Goal: Information Seeking & Learning: Learn about a topic

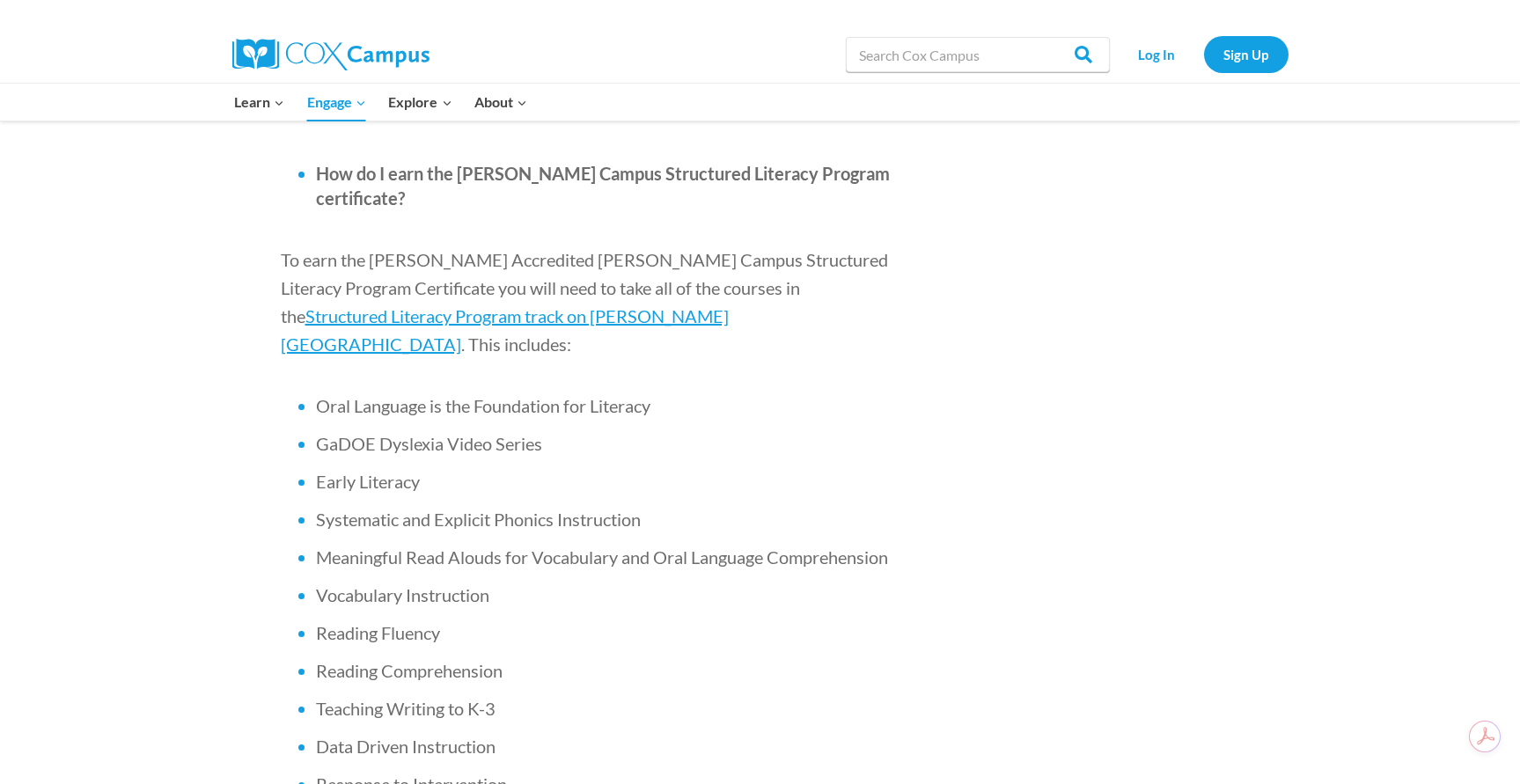
scroll to position [1056, 0]
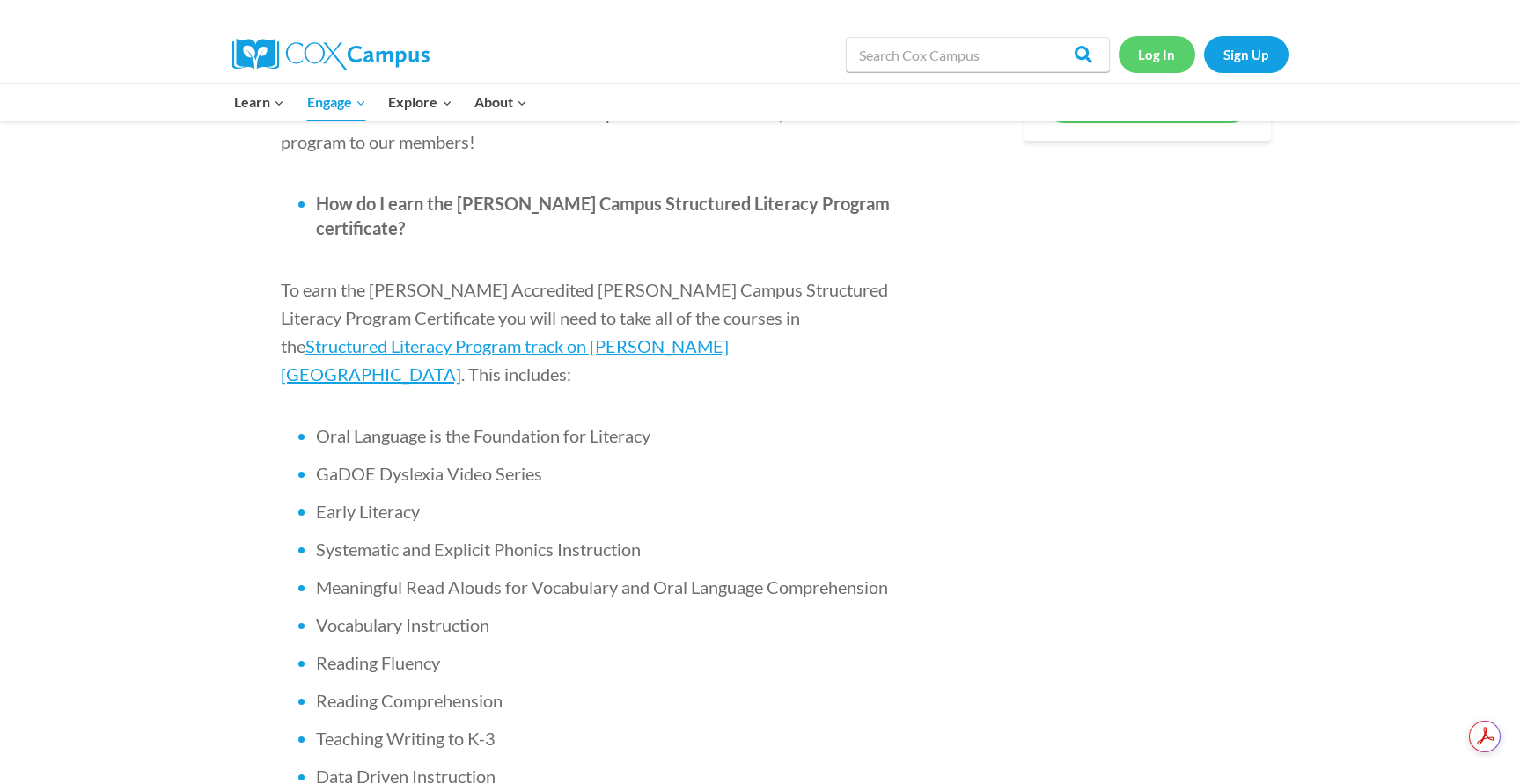
click at [1153, 50] on link "Log In" at bounding box center [1157, 53] width 76 height 36
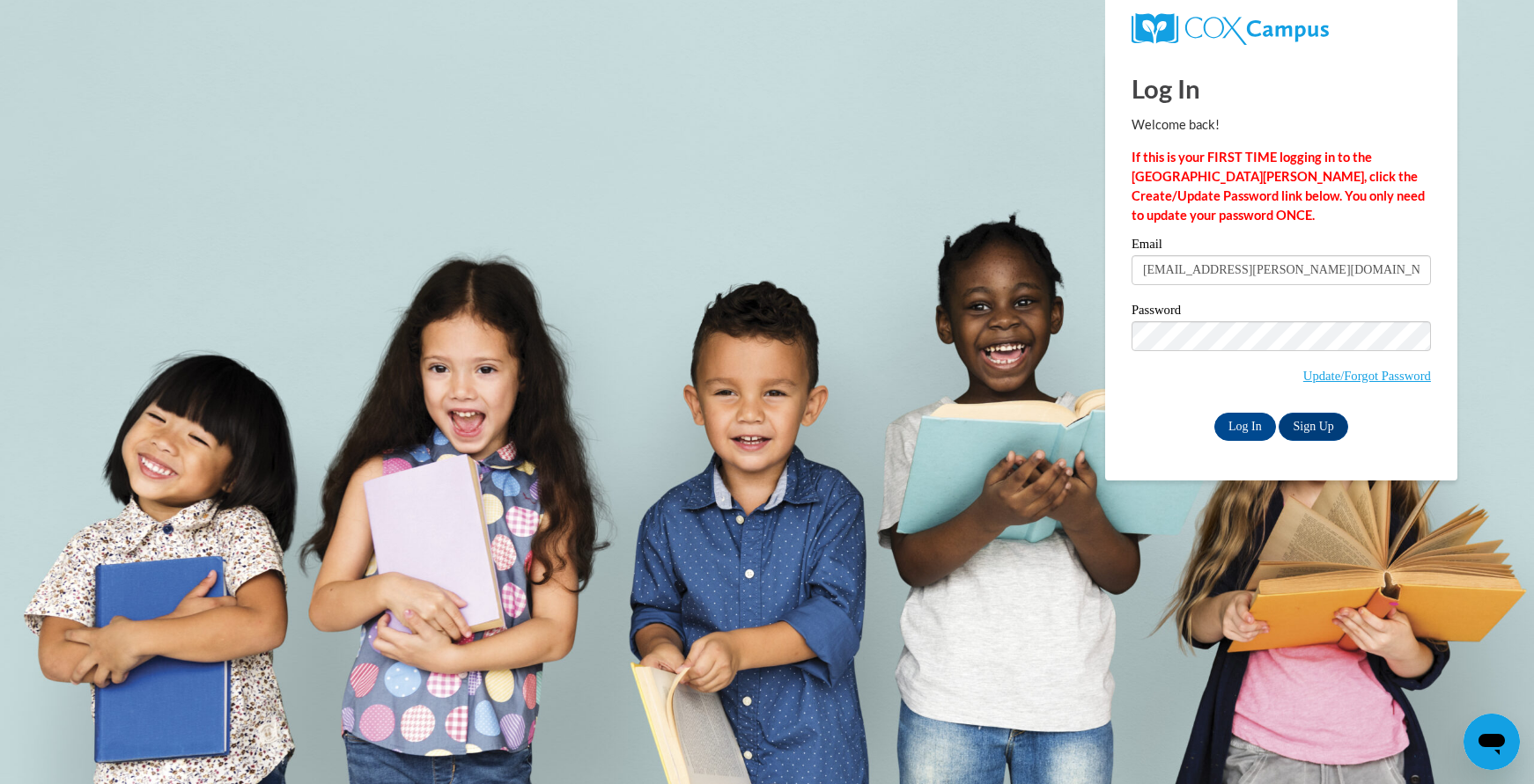
click at [1214, 413] on input "Log In" at bounding box center [1245, 427] width 61 height 28
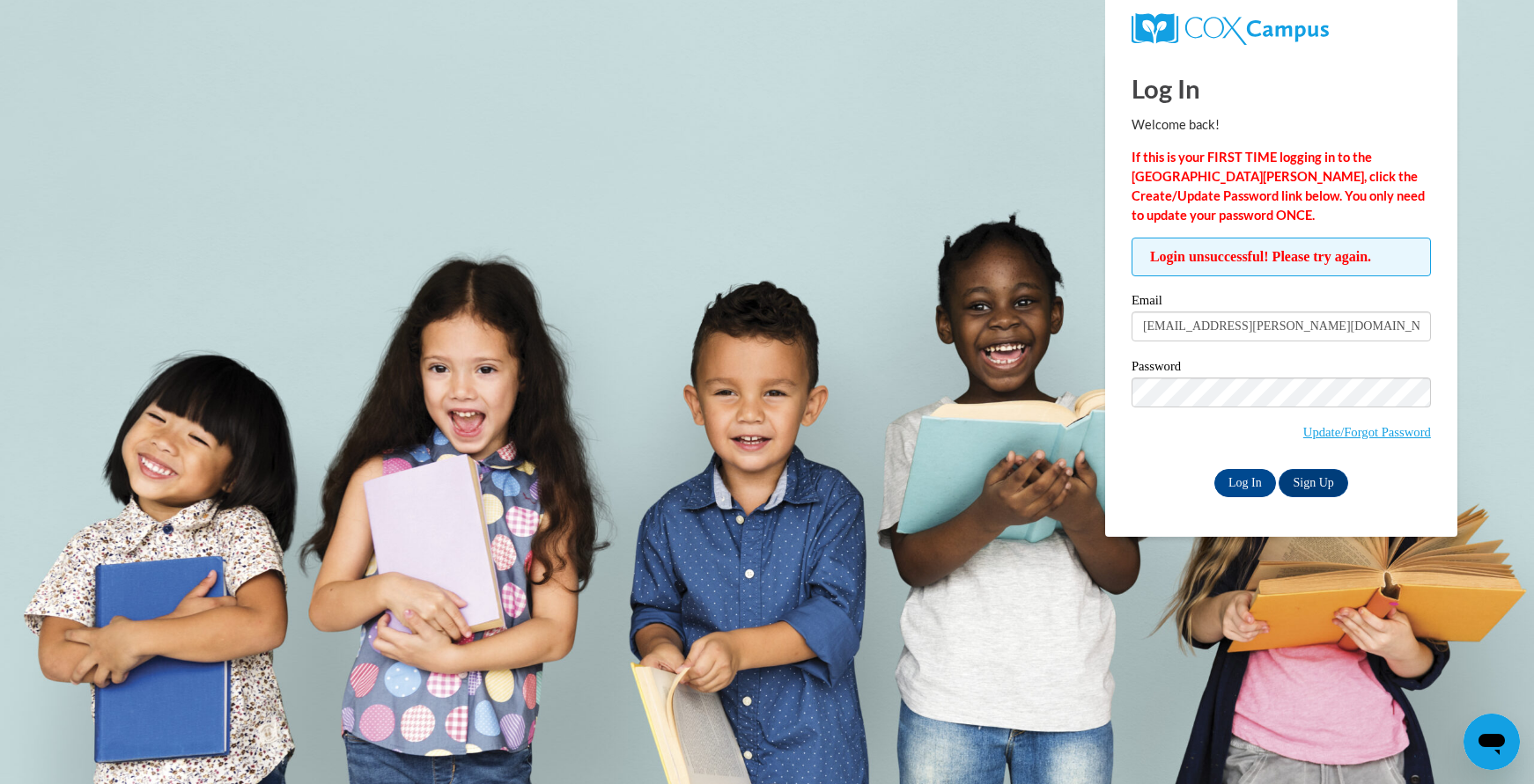
click at [1214, 469] on input "Log In" at bounding box center [1245, 483] width 61 height 28
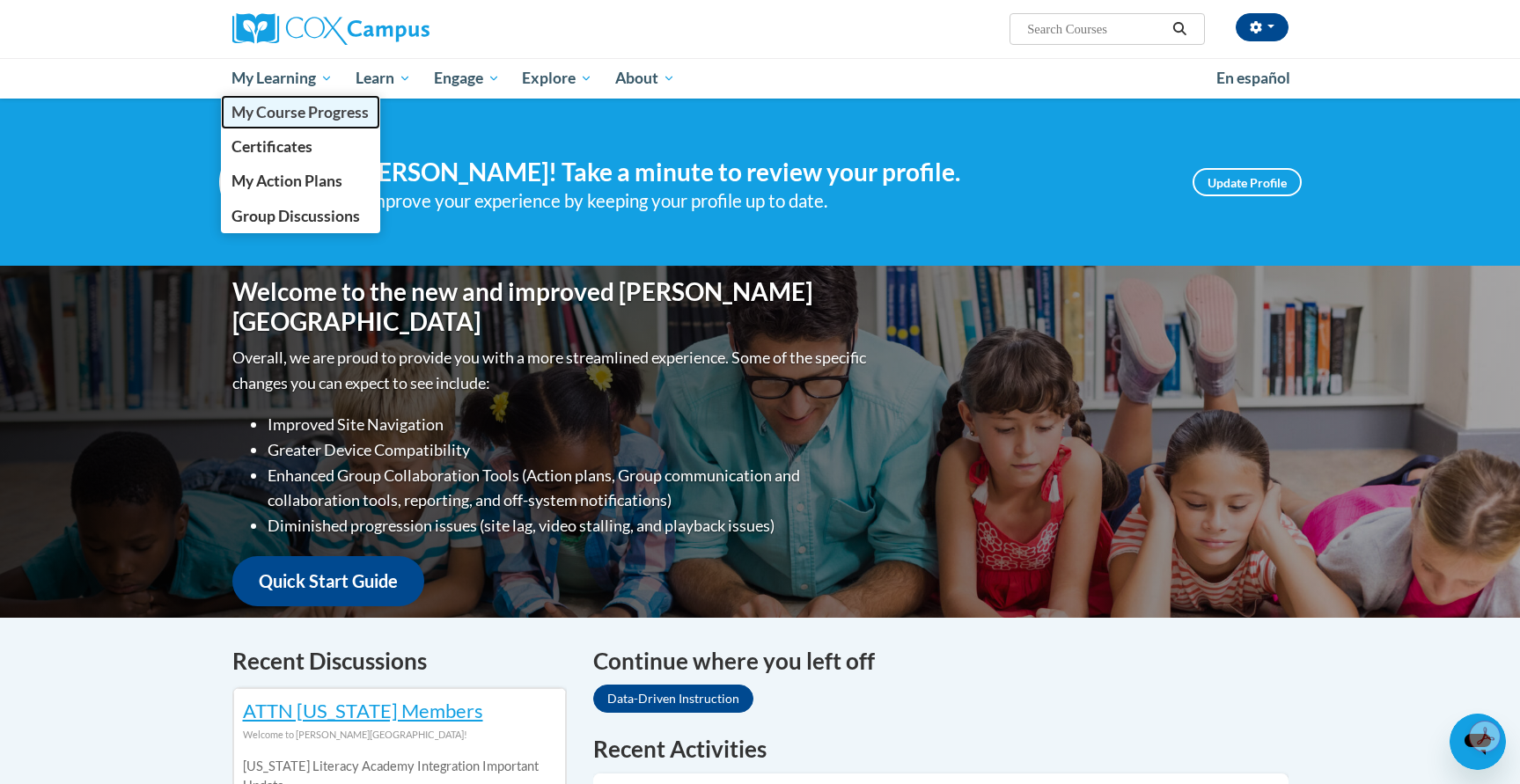
click at [275, 112] on span "My Course Progress" at bounding box center [300, 112] width 138 height 19
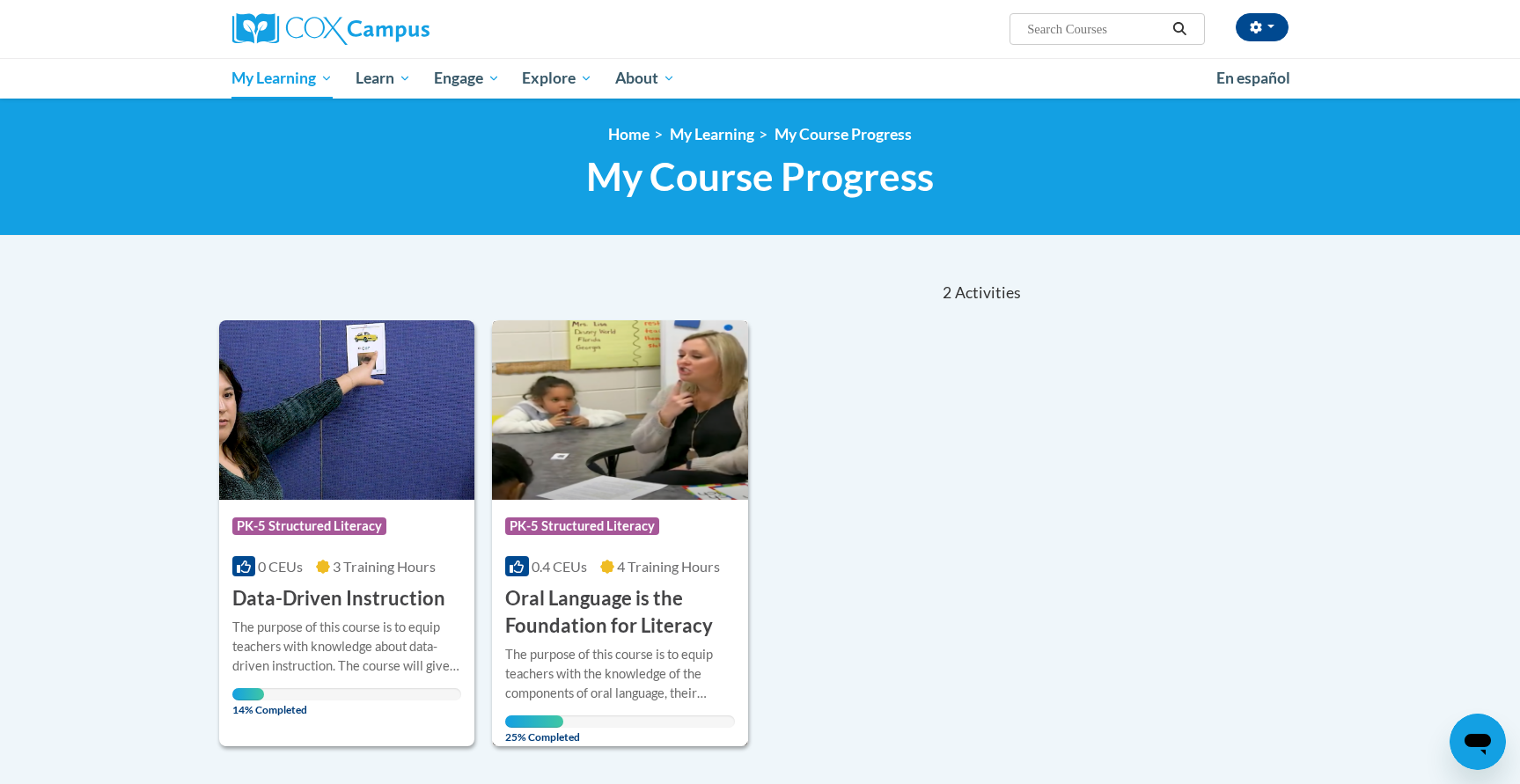
click at [582, 615] on h3 "Oral Language is the Foundation for Literacy" at bounding box center [620, 612] width 230 height 54
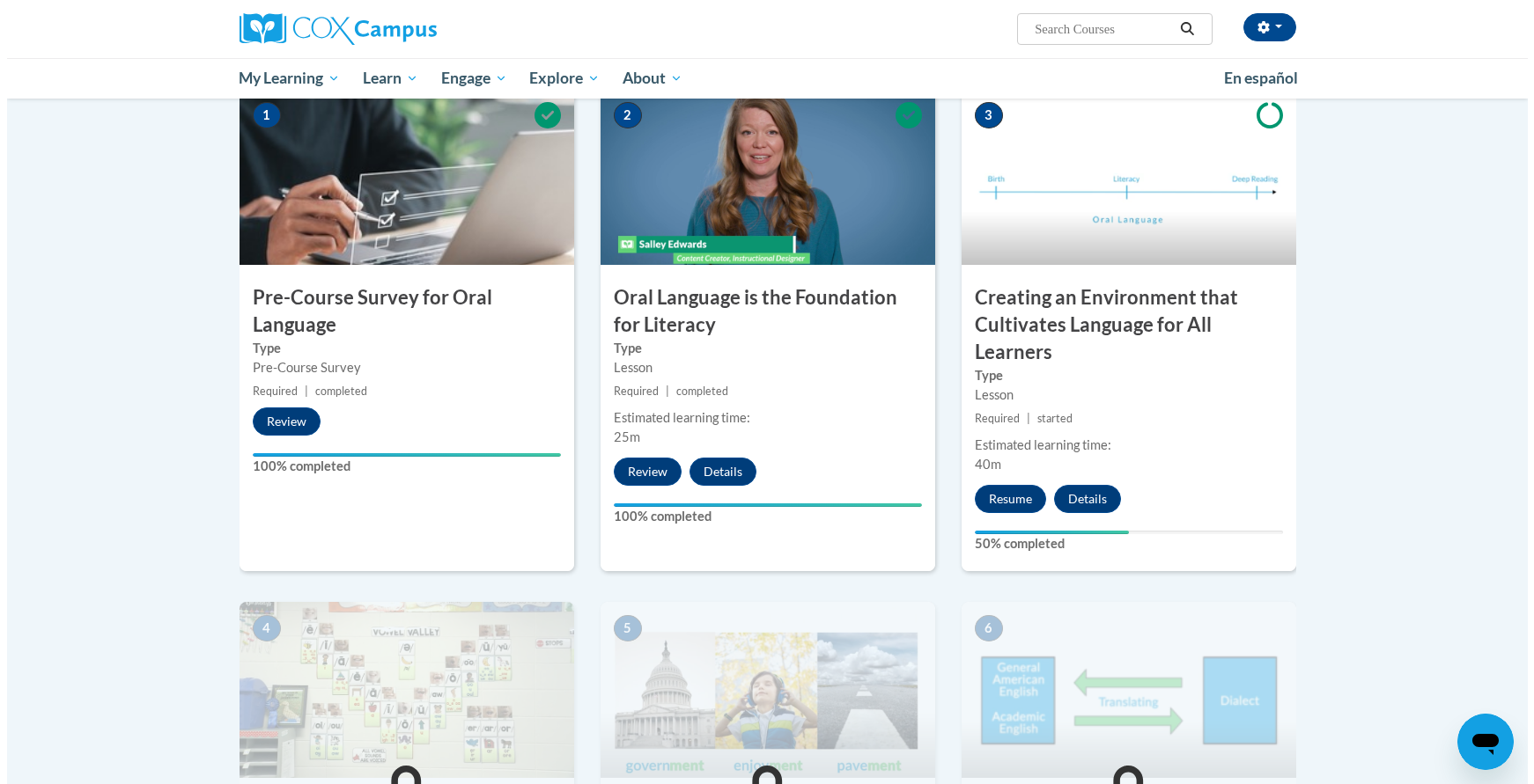
scroll to position [176, 0]
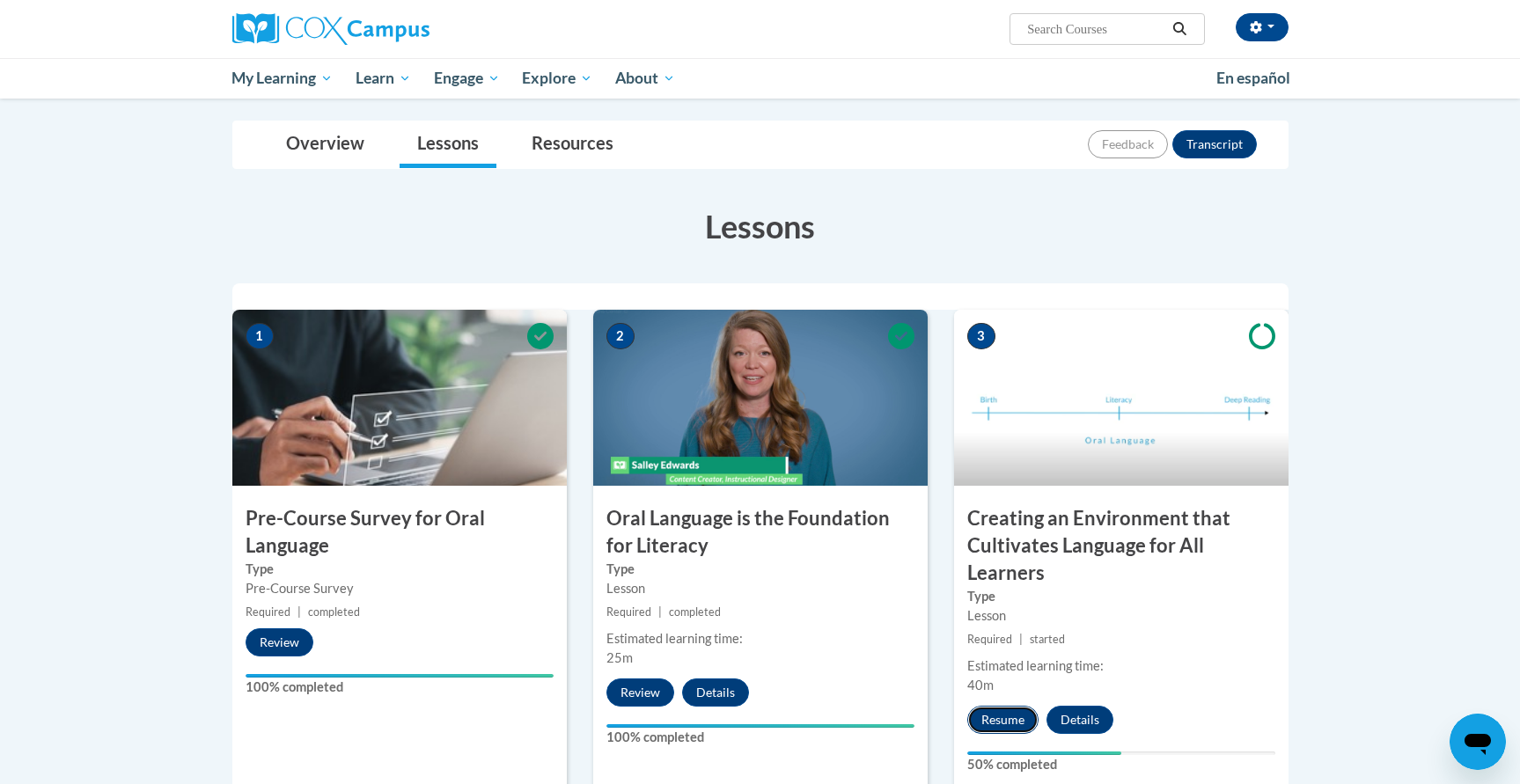
click at [1009, 715] on button "Resume" at bounding box center [1003, 720] width 71 height 28
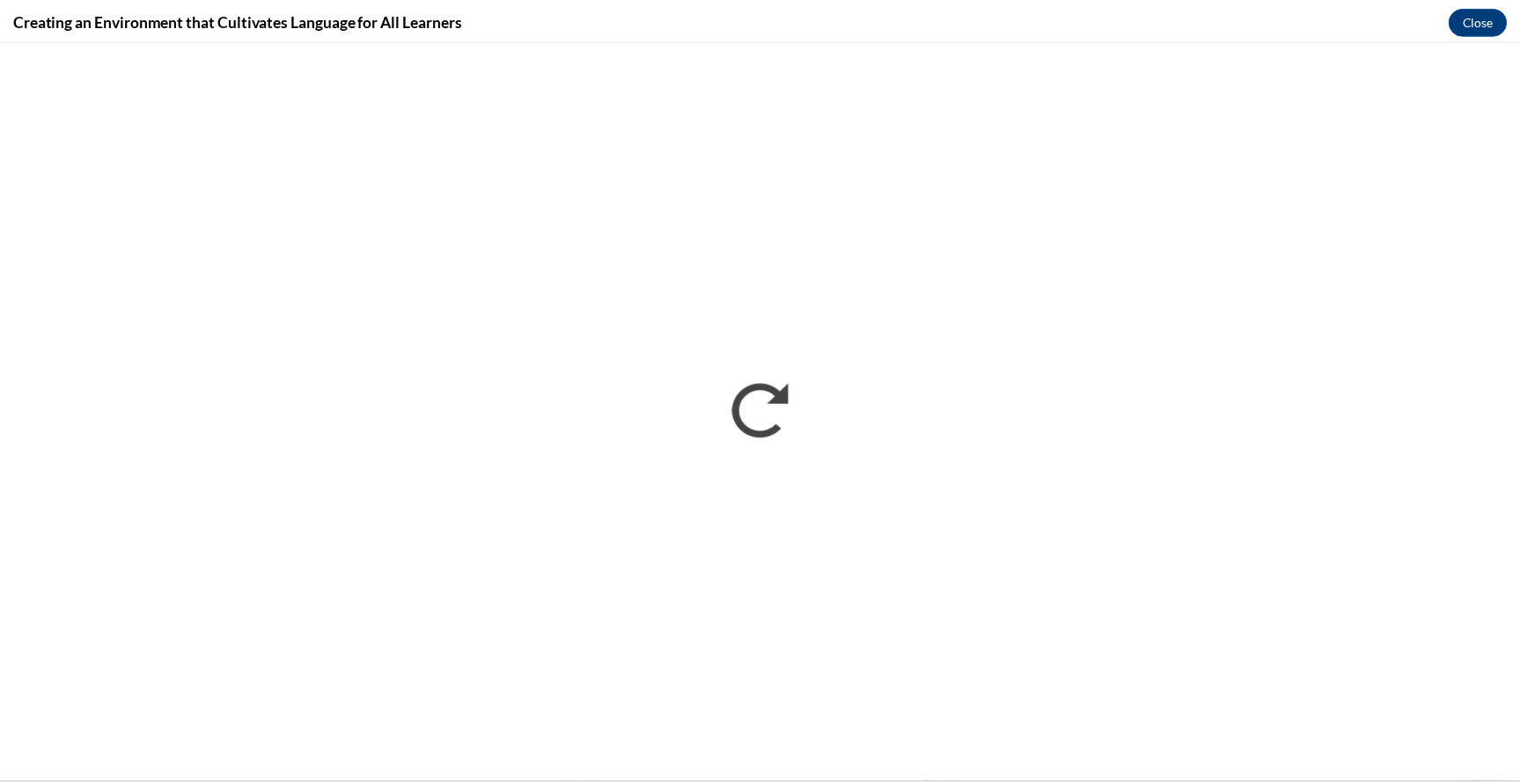
scroll to position [0, 0]
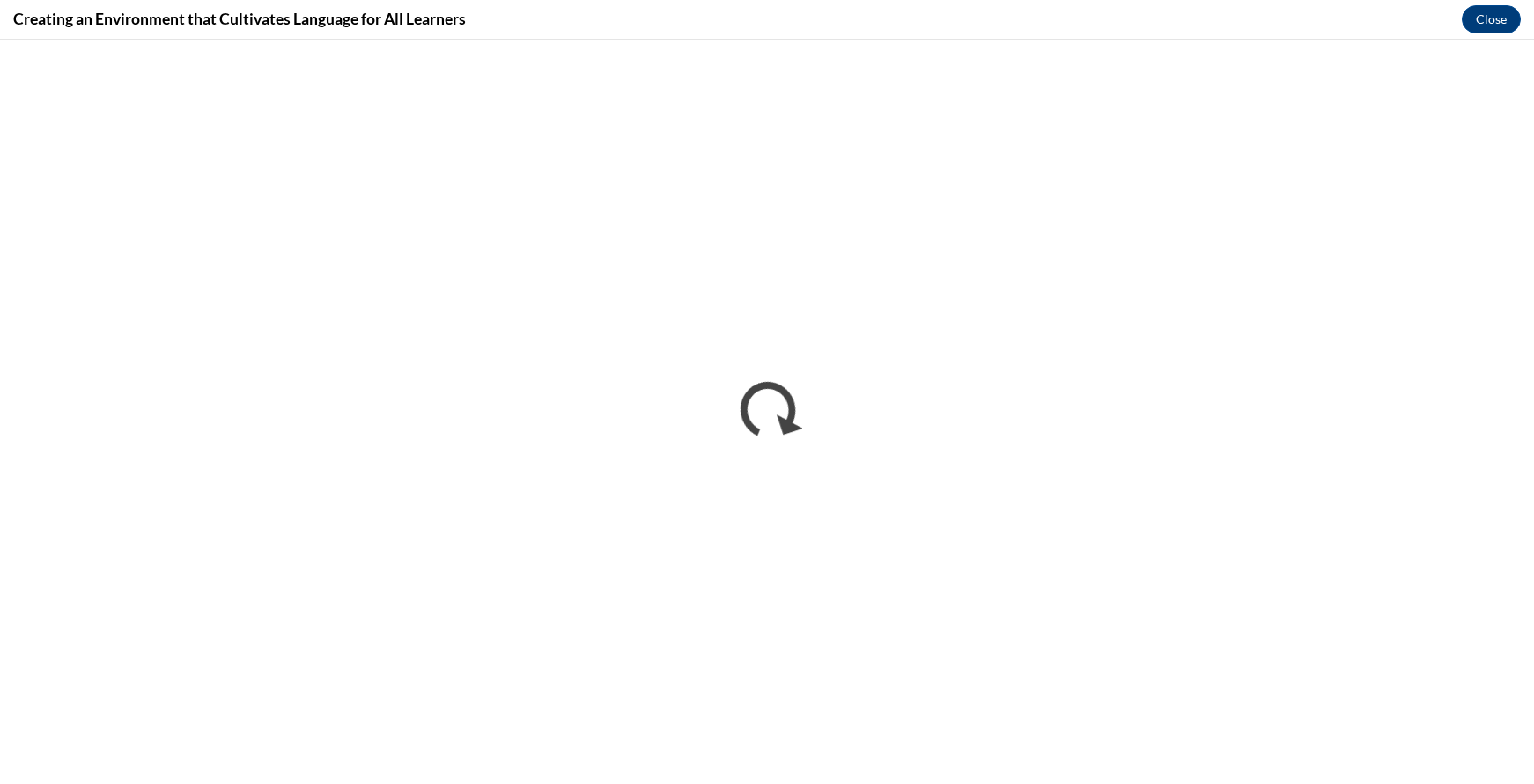
click at [254, 23] on h4 "Creating an Environment that Cultivates Language for All Learners" at bounding box center [239, 19] width 453 height 22
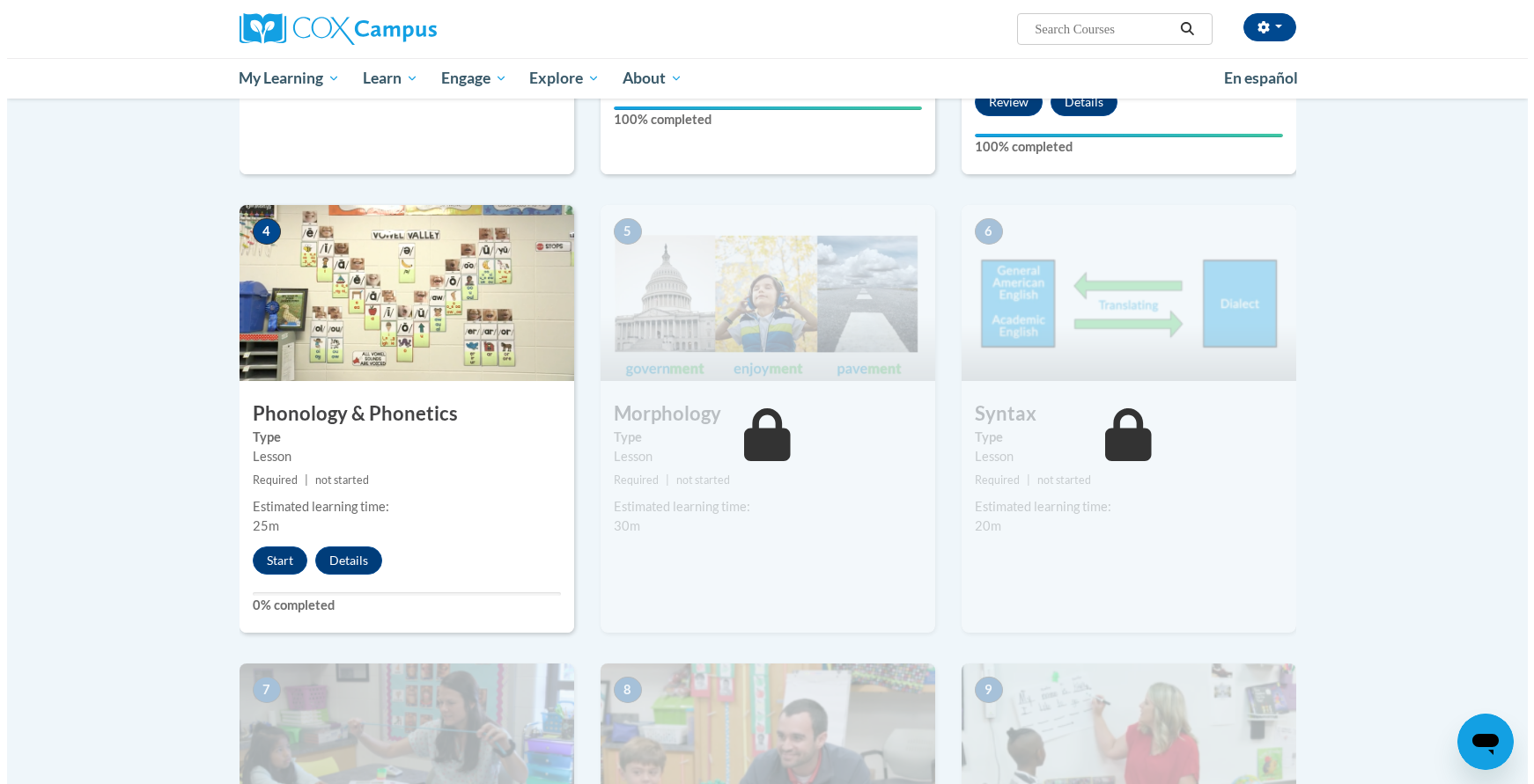
scroll to position [792, 0]
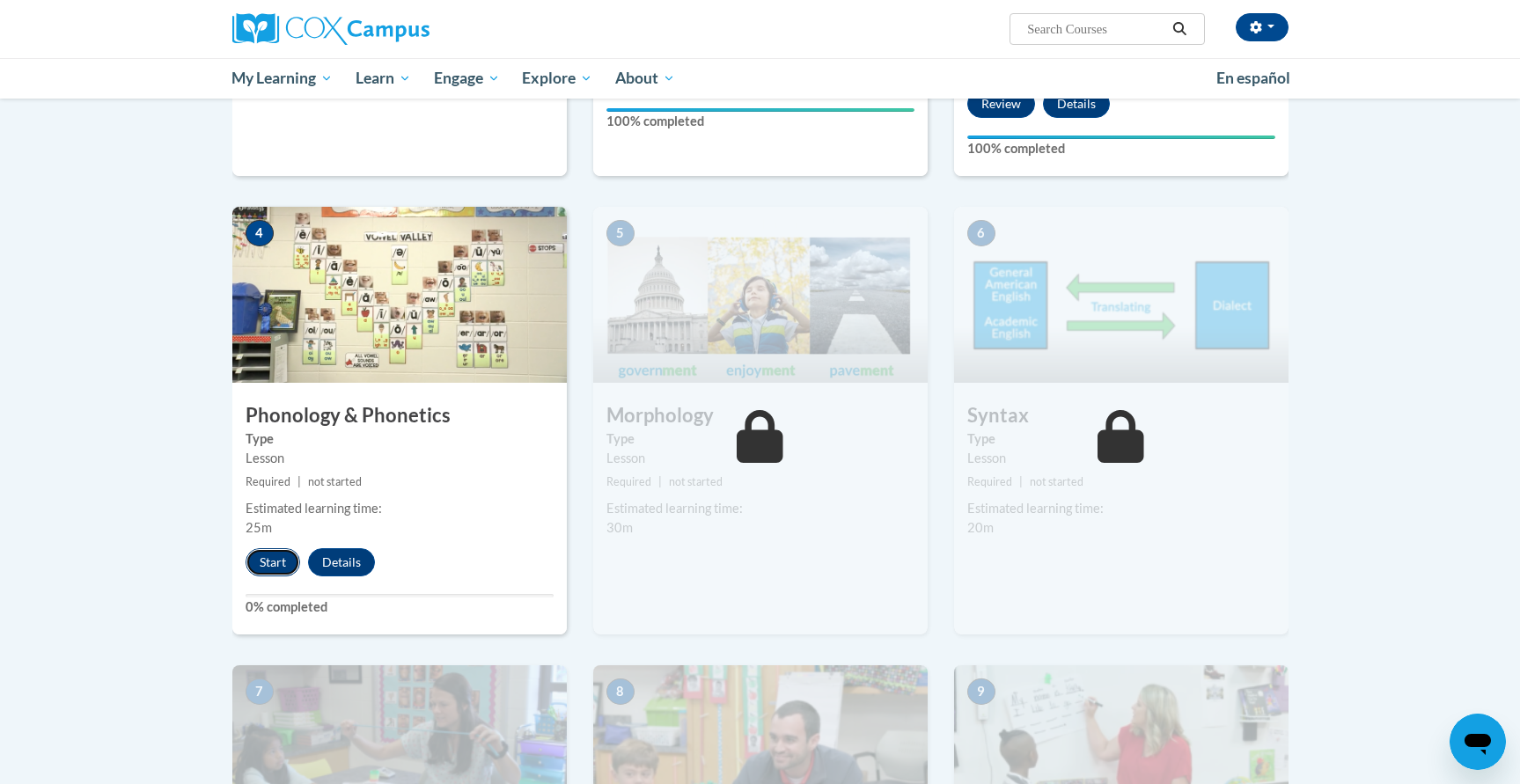
click at [286, 559] on button "Start" at bounding box center [272, 562] width 54 height 28
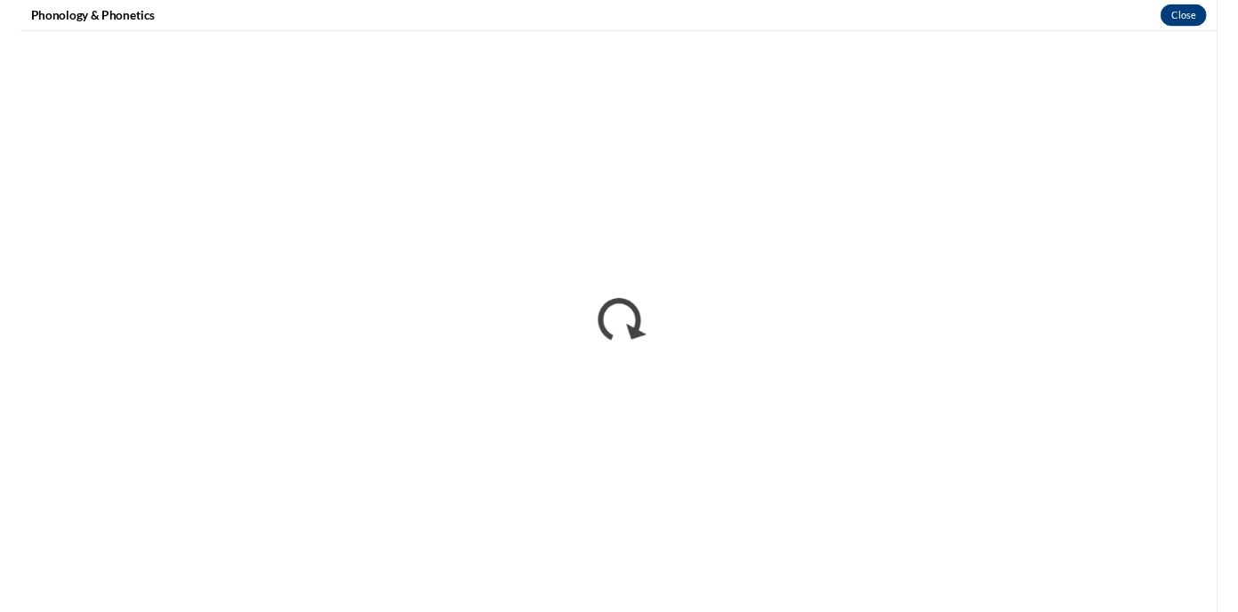
scroll to position [0, 0]
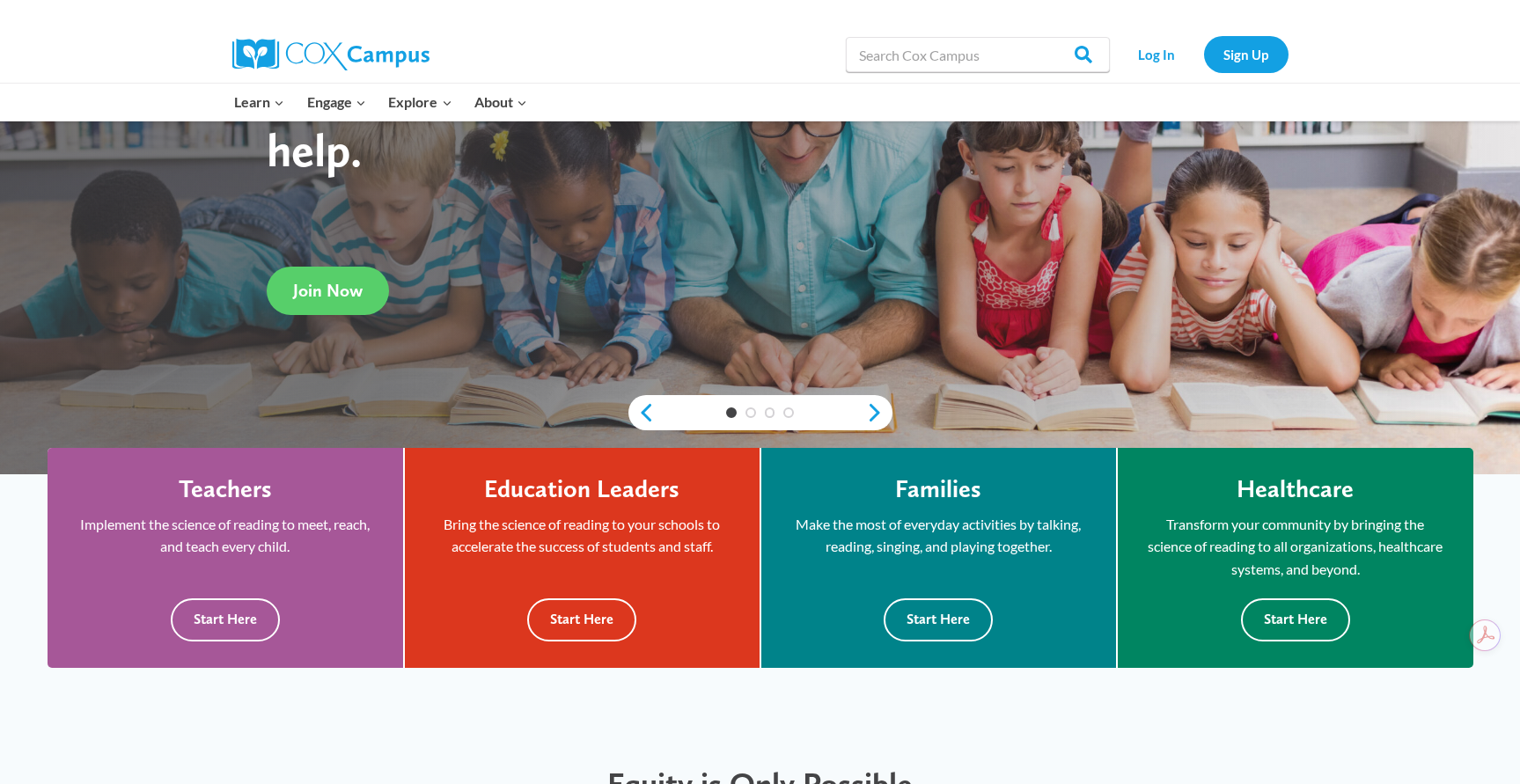
scroll to position [264, 0]
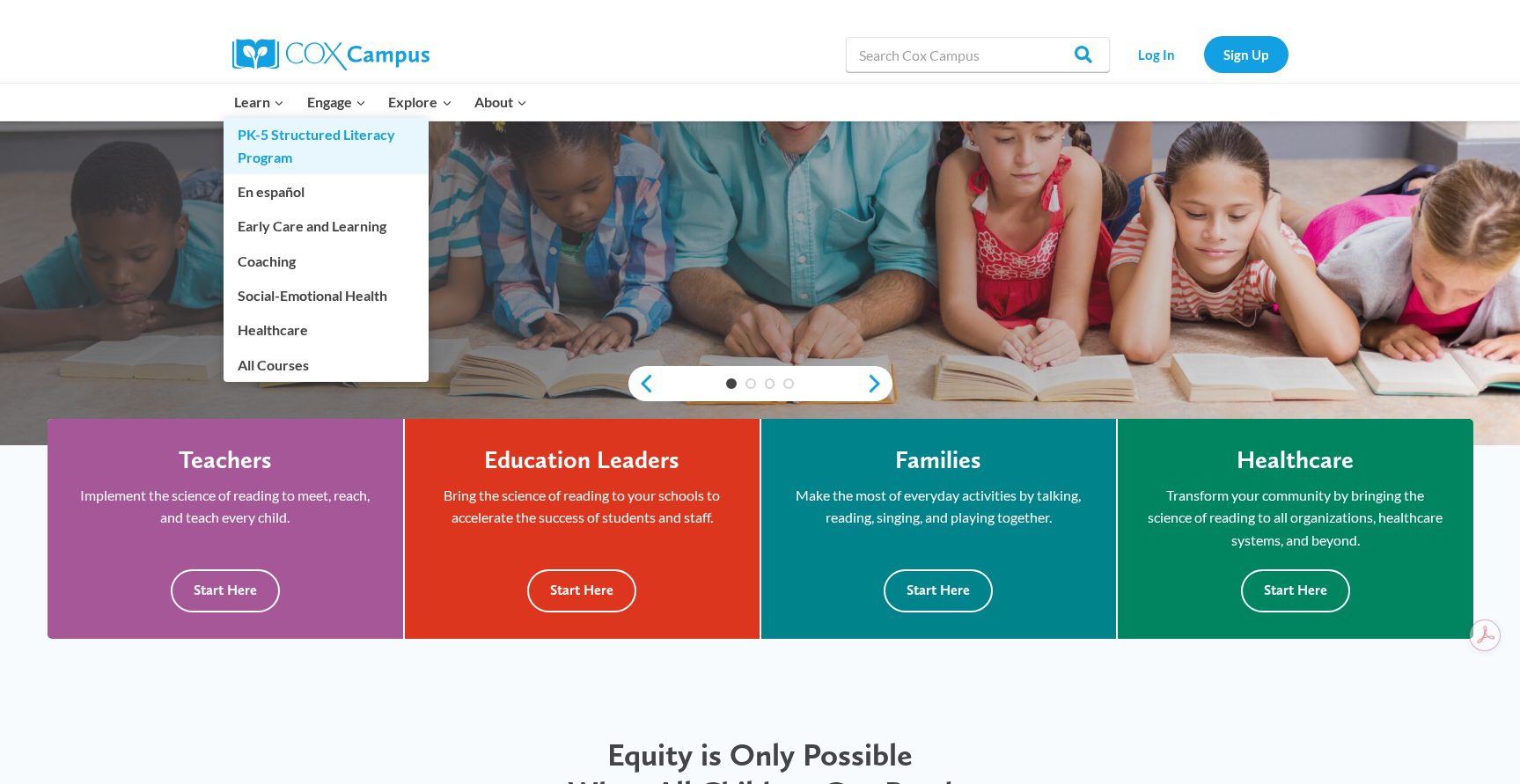
click at [255, 144] on link "PK-5 Structured Literacy Program" at bounding box center [326, 146] width 205 height 56
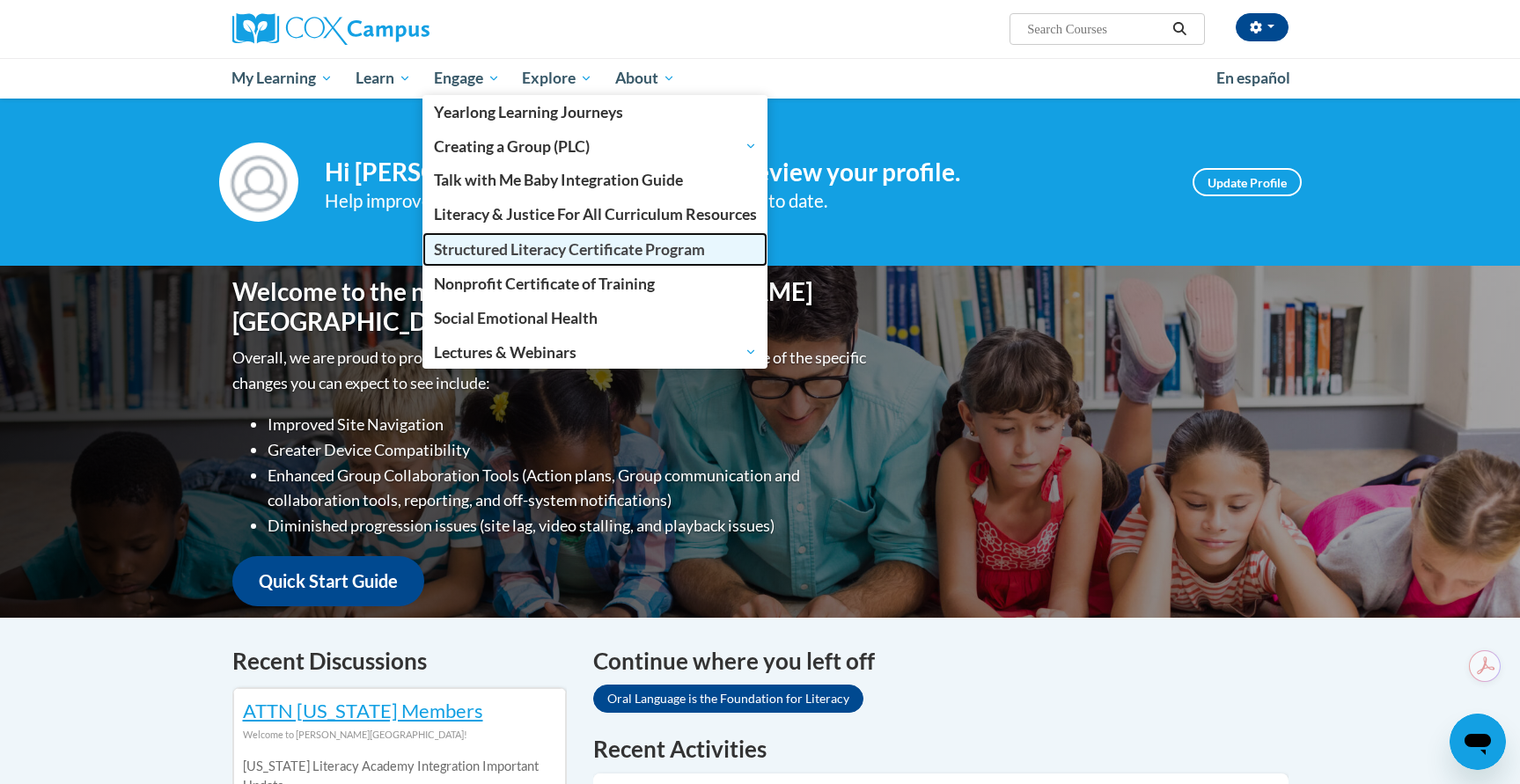
click at [546, 251] on span "Structured Literacy Certificate Program" at bounding box center [569, 249] width 271 height 19
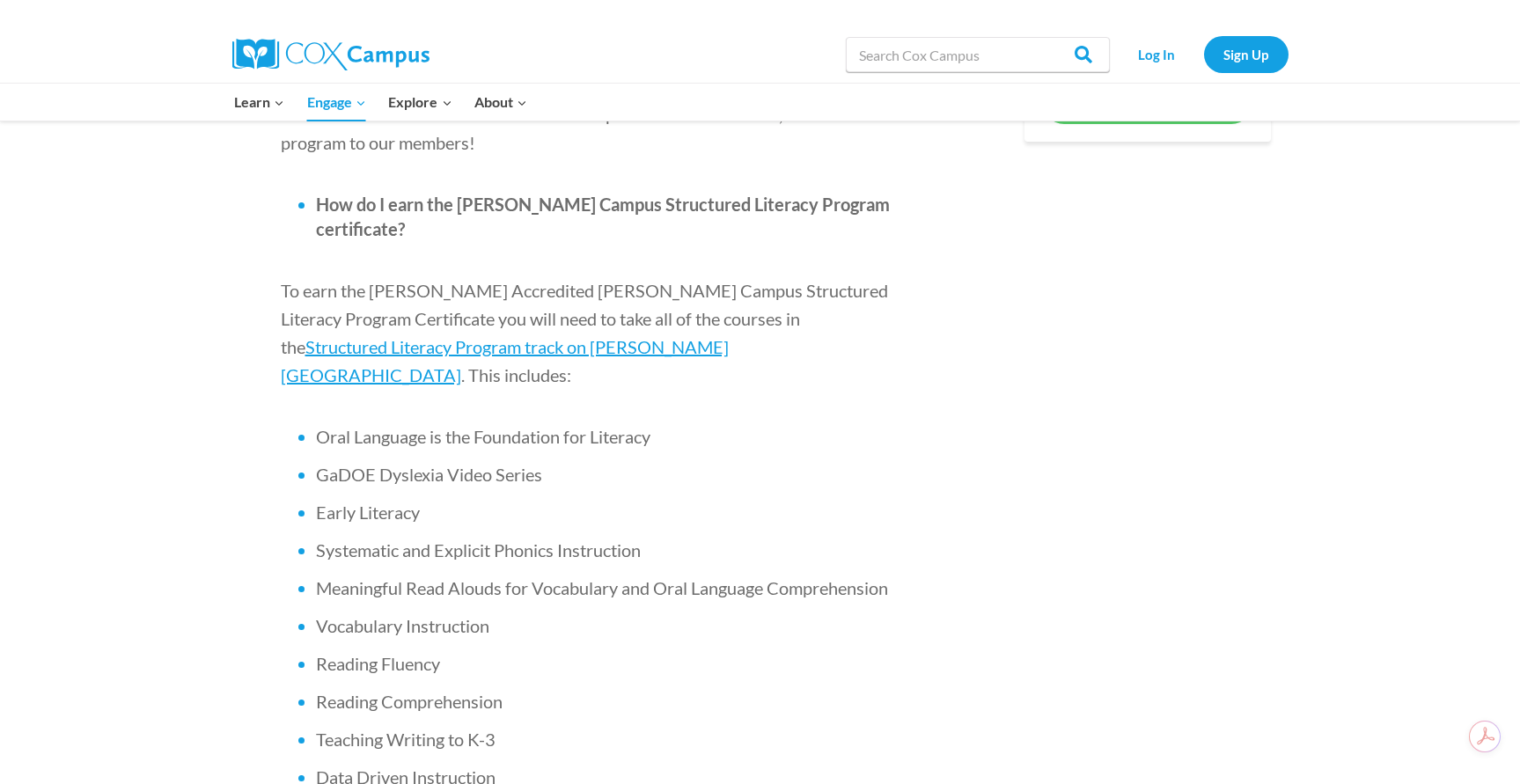
scroll to position [1144, 0]
